Goal: Task Accomplishment & Management: Use online tool/utility

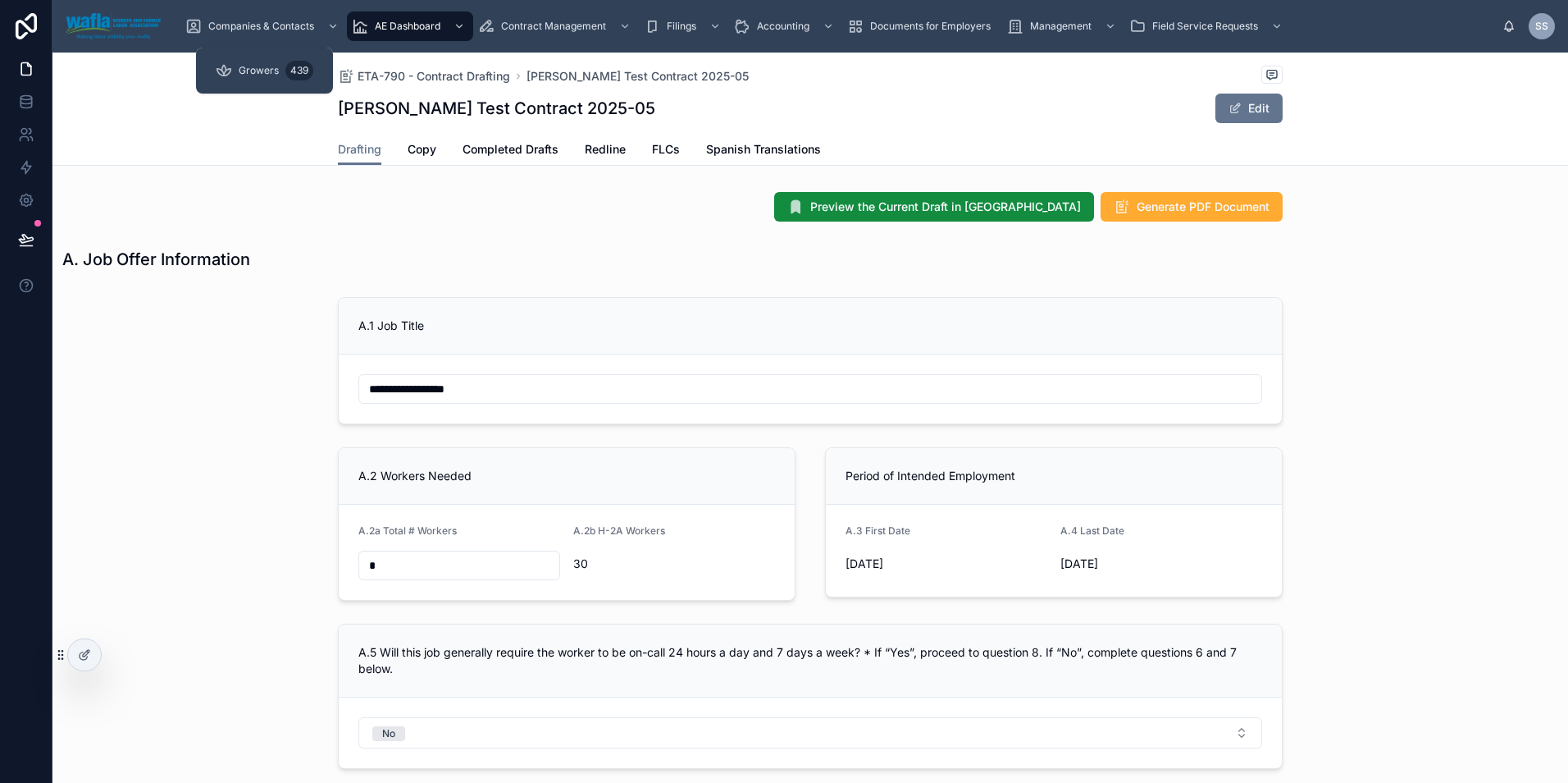
click at [260, 70] on span "Growers" at bounding box center [259, 71] width 40 height 13
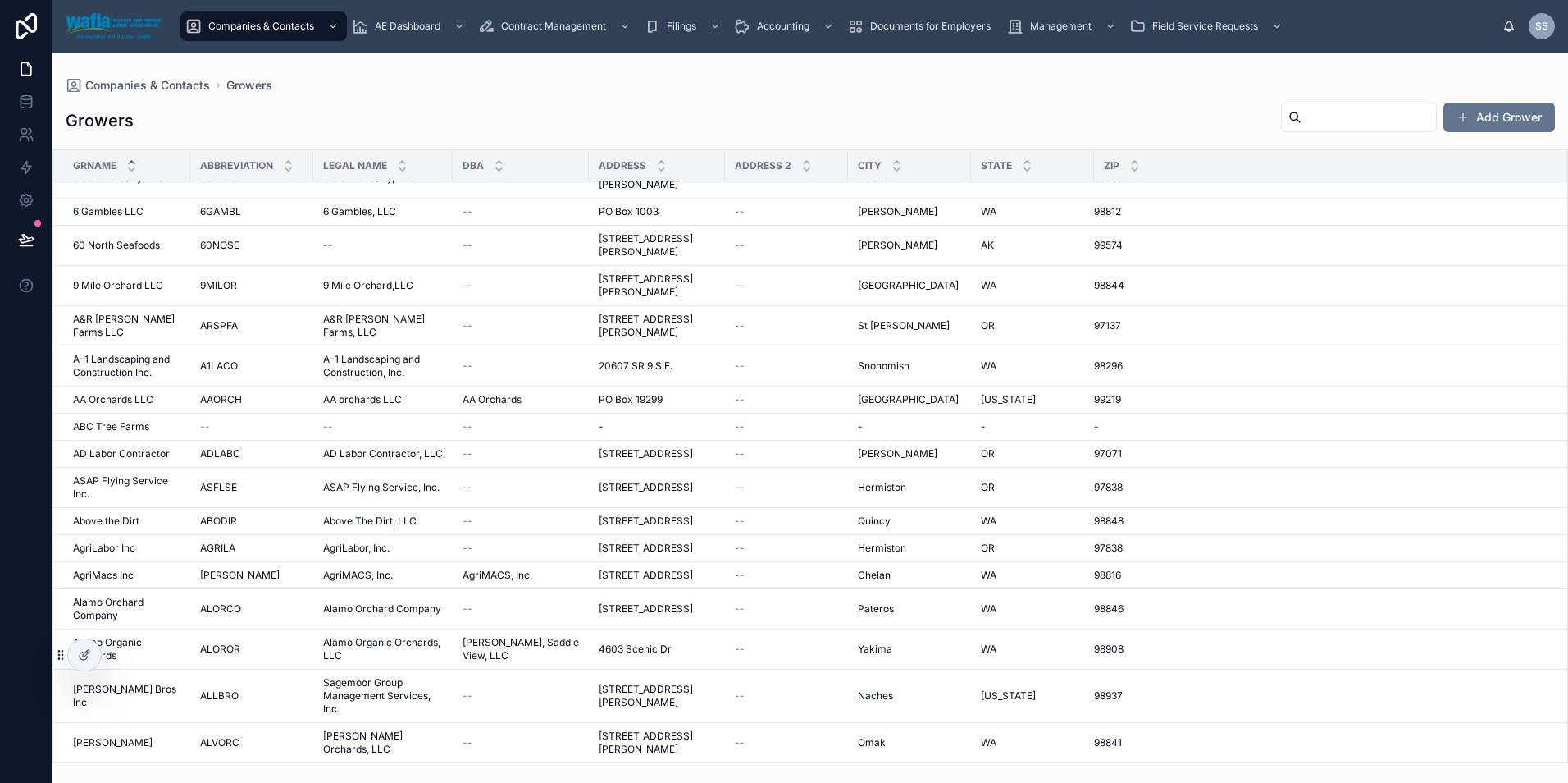
scroll to position [27, 0]
click at [1301, 121] on input "text" at bounding box center [1368, 118] width 135 height 23
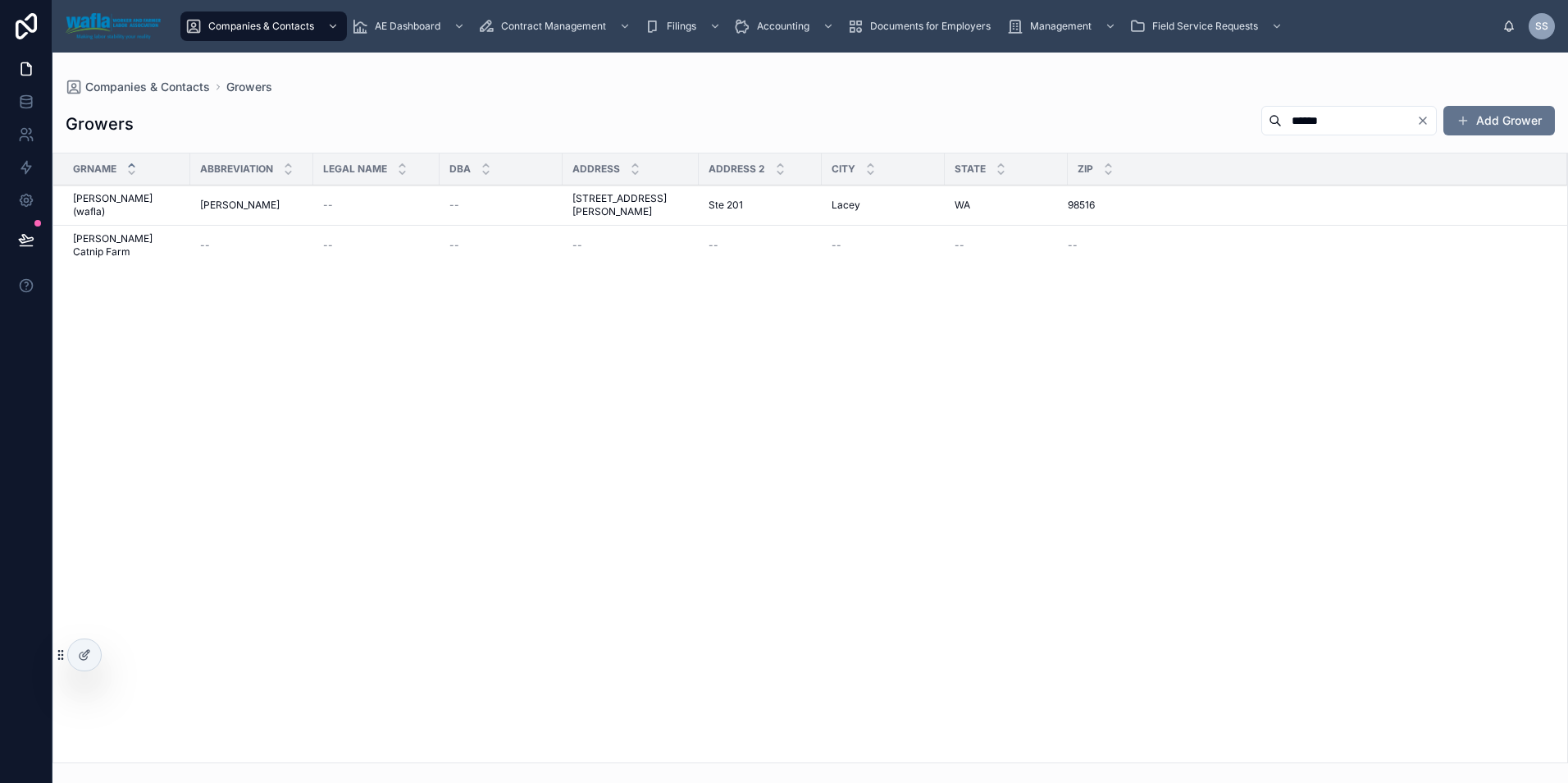
type input "******"
click at [90, 199] on span "[PERSON_NAME] (wafla)" at bounding box center [126, 205] width 107 height 26
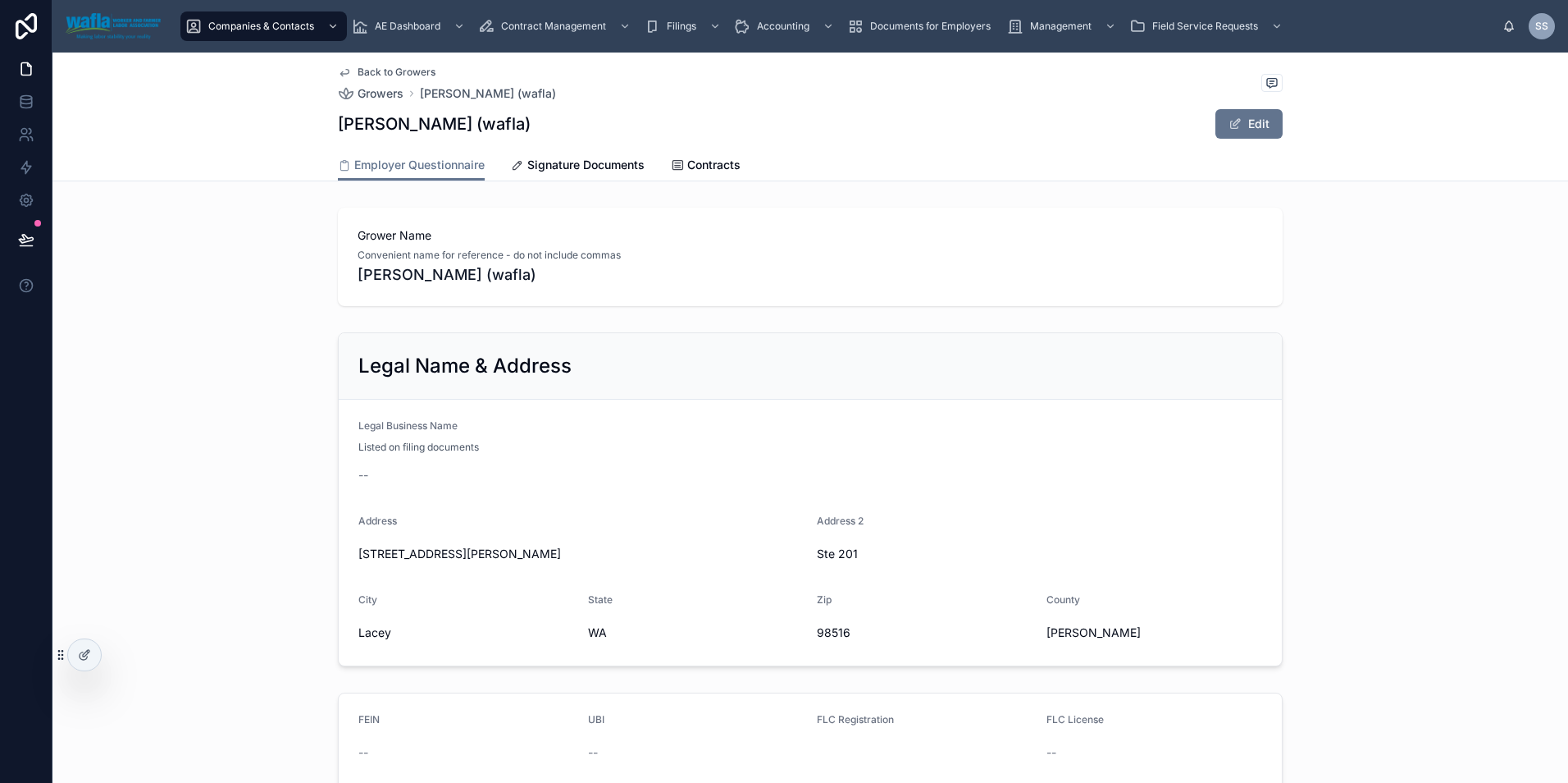
click at [582, 159] on span "Signature Documents" at bounding box center [586, 164] width 118 height 16
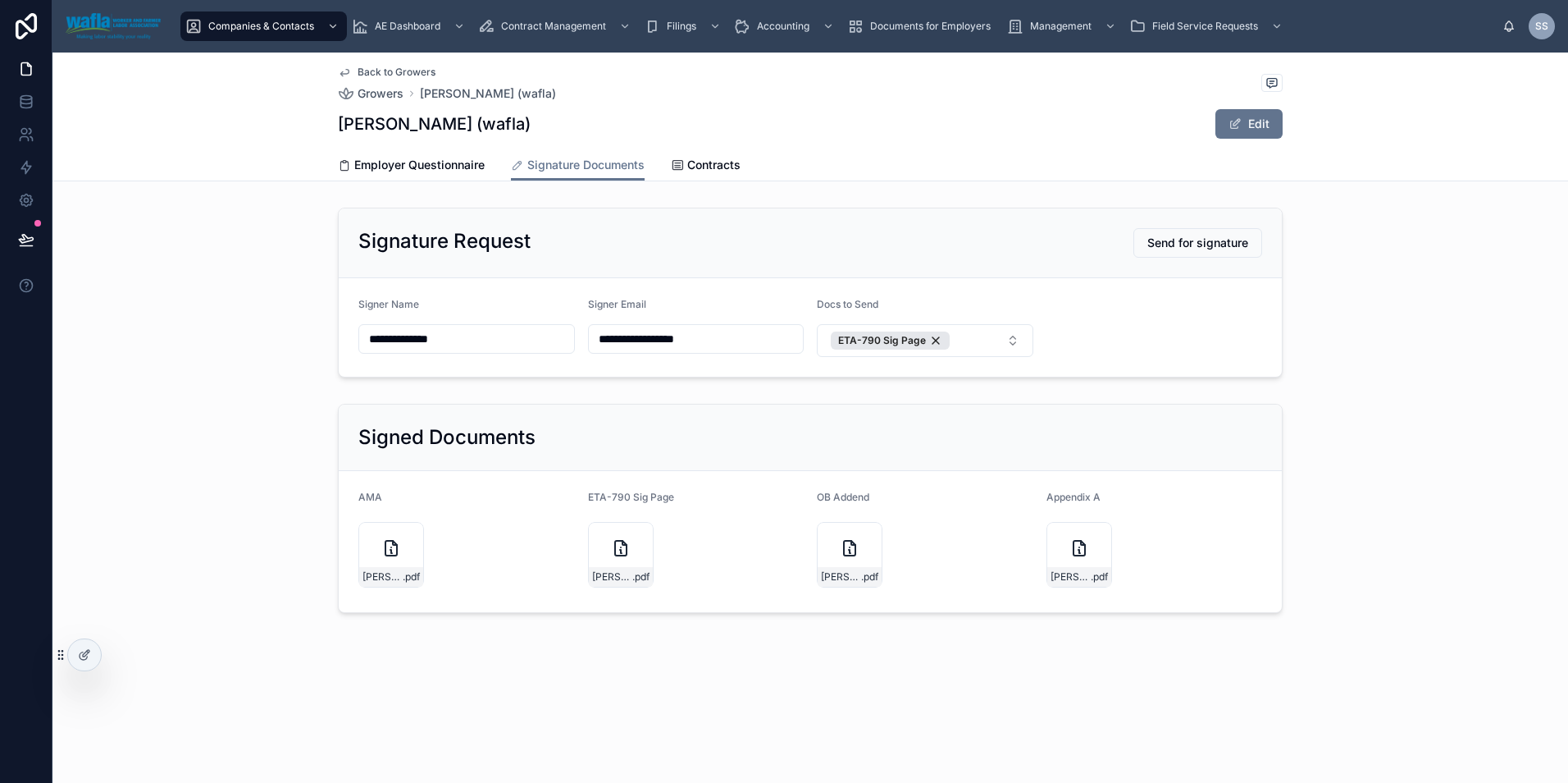
click at [986, 340] on button "ETA-790 Sig Page" at bounding box center [925, 340] width 217 height 33
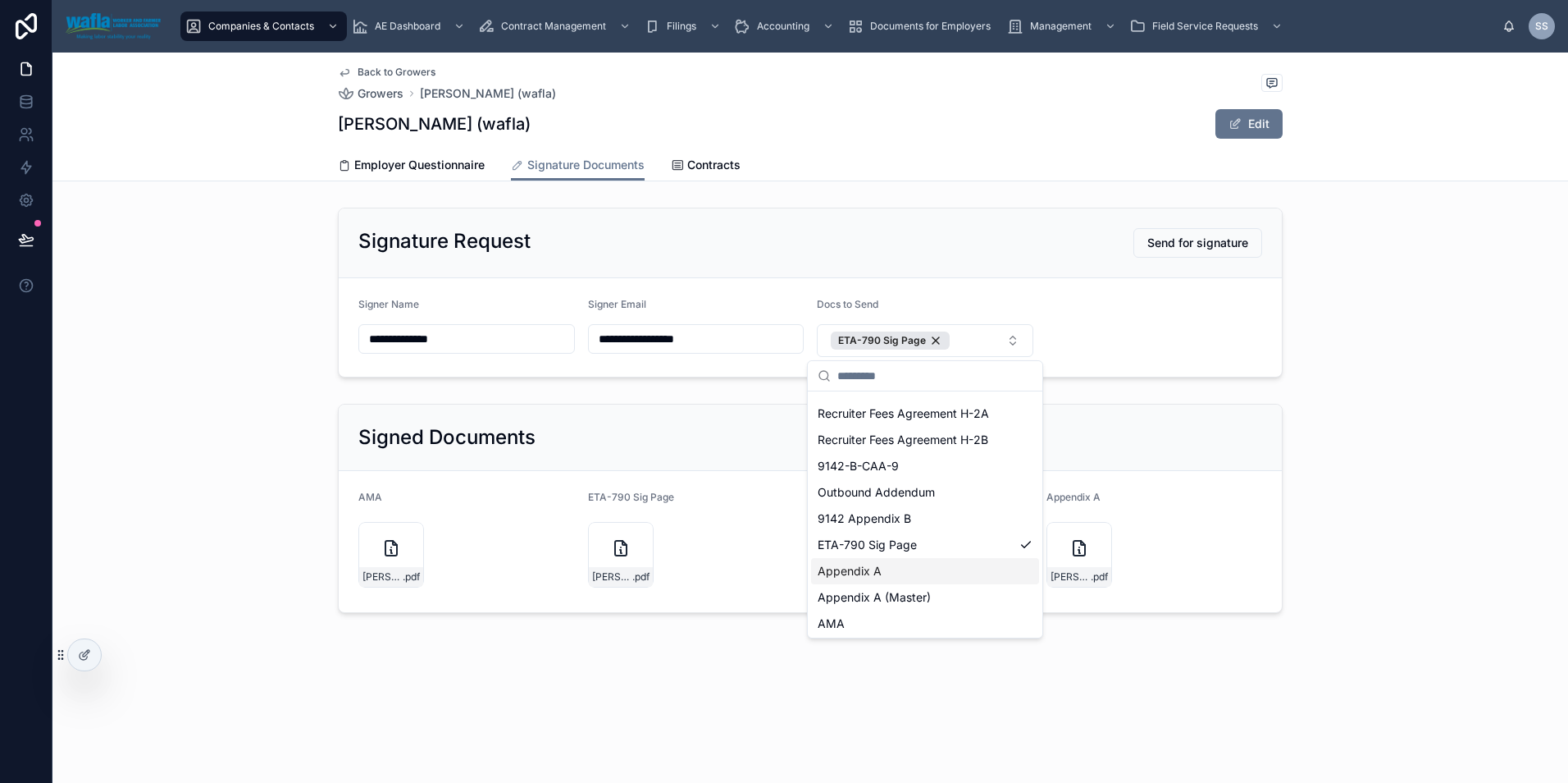
scroll to position [49, 0]
click at [934, 577] on div "Appendix A" at bounding box center [925, 568] width 228 height 26
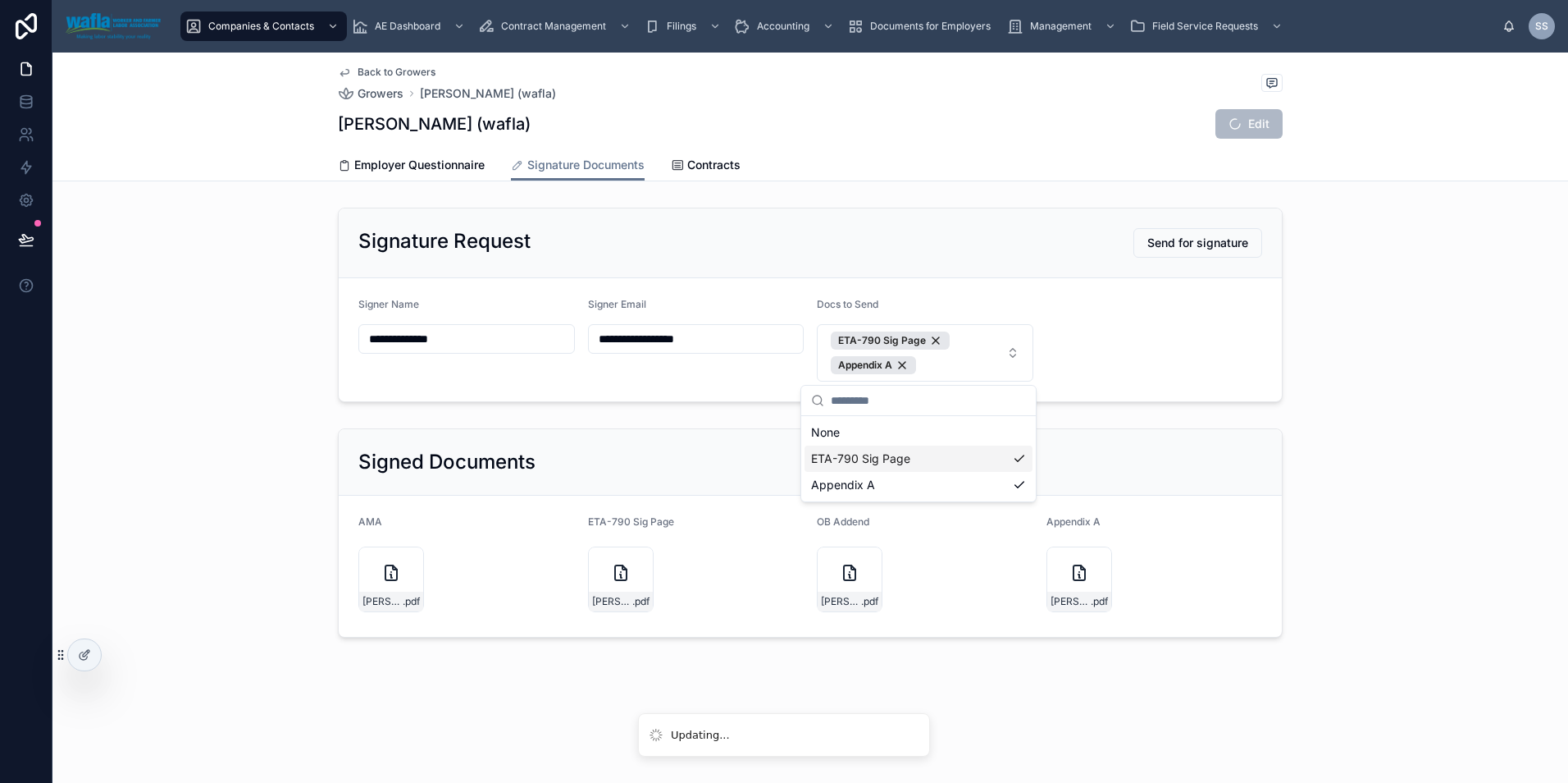
click at [1391, 443] on div "Signed Documents AMA [PERSON_NAME]-AMA-08.15.25 .pdf ETA-790 Sig Page [PERSON_N…" at bounding box center [810, 533] width 1515 height 223
click at [1177, 248] on span "Send for signature" at bounding box center [1198, 242] width 101 height 16
